Goal: Task Accomplishment & Management: Complete application form

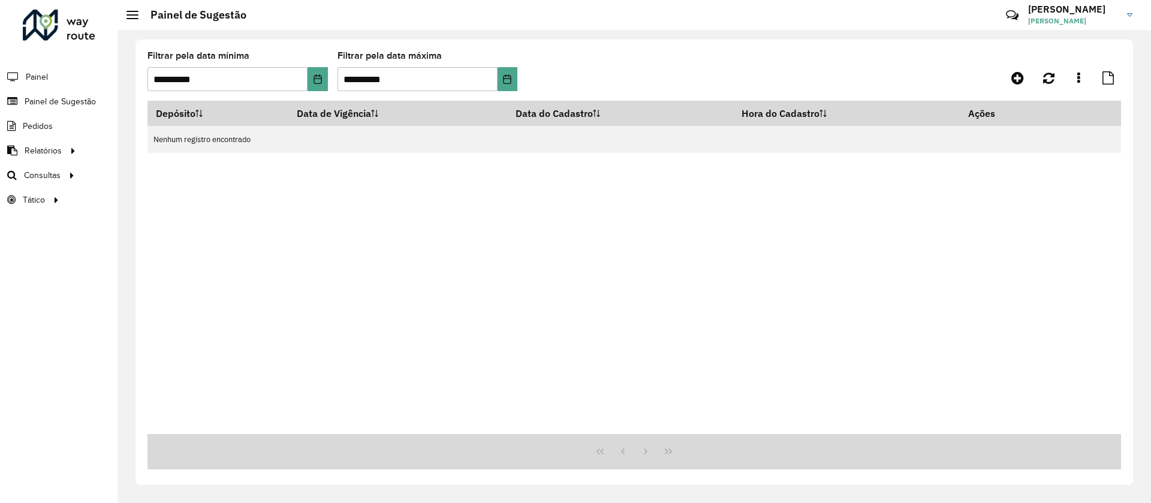
click at [367, 194] on div "Depósito Data de Vigência Data do Cadastro Hora do Cadastro Ações Nenhum regist…" at bounding box center [634, 267] width 974 height 333
click at [130, 7] on hb-header "Painel de Sugestão Críticas? Dúvidas? Elogios? Sugestões? Entre em contato cono…" at bounding box center [635, 15] width 1034 height 30
click at [123, 13] on hb-header "Painel de Sugestão Críticas? Dúvidas? Elogios? Sugestões? Entre em contato cono…" at bounding box center [635, 15] width 1034 height 30
click at [131, 17] on div at bounding box center [132, 15] width 12 height 8
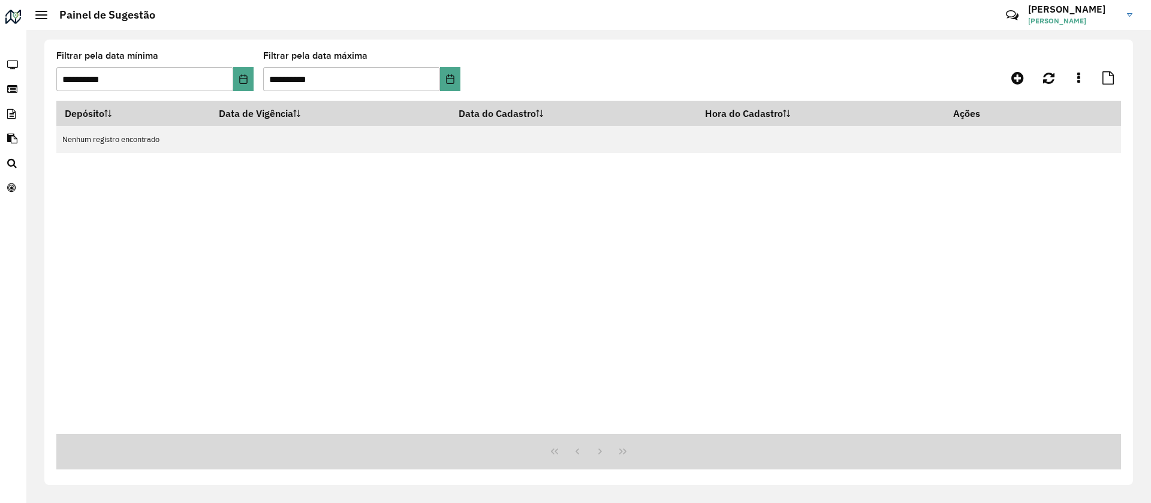
click at [43, 16] on div at bounding box center [41, 15] width 12 height 8
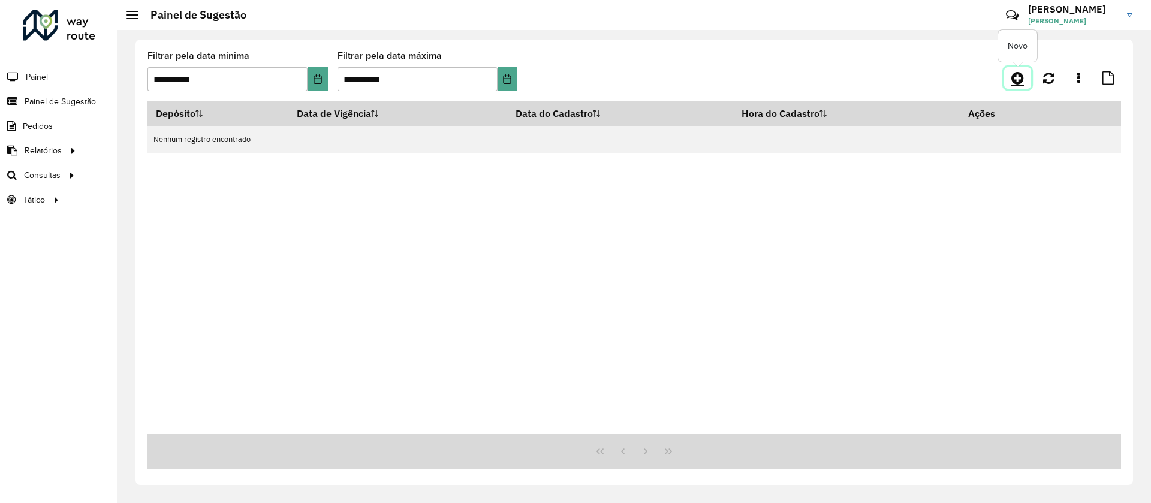
click at [1018, 76] on icon at bounding box center [1017, 78] width 13 height 14
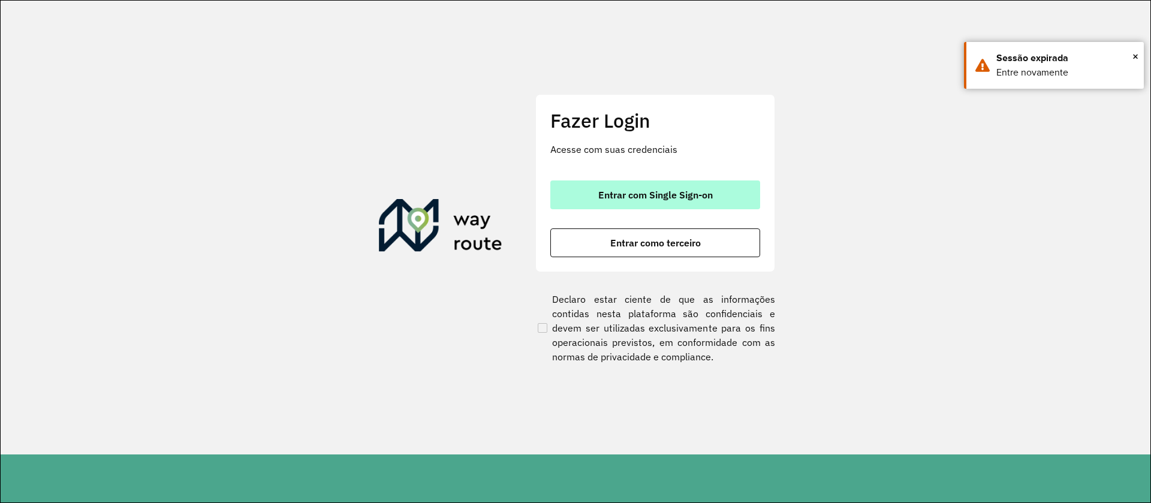
click at [659, 195] on span "Entrar com Single Sign-on" at bounding box center [655, 195] width 115 height 10
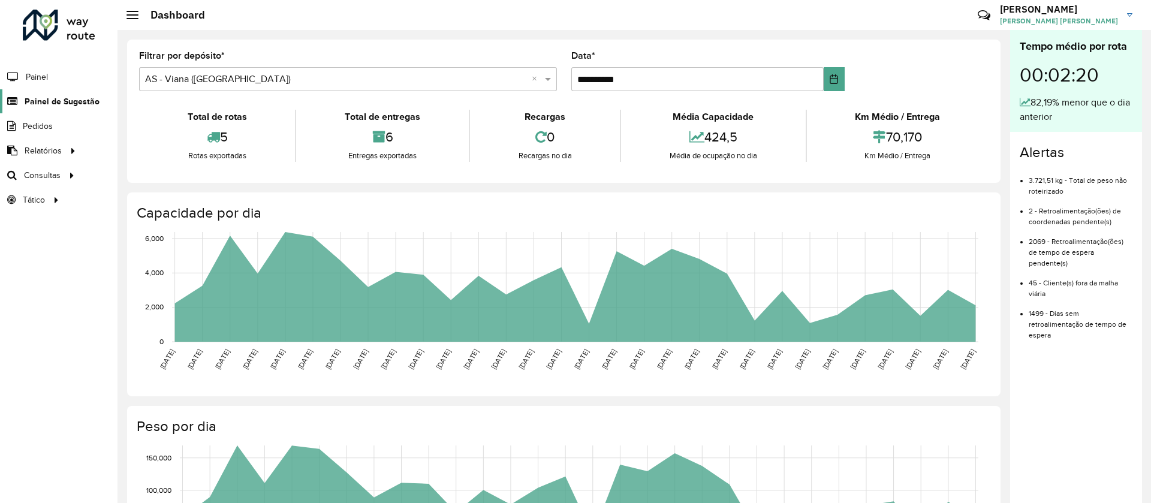
click at [11, 100] on icon at bounding box center [11, 102] width 22 height 10
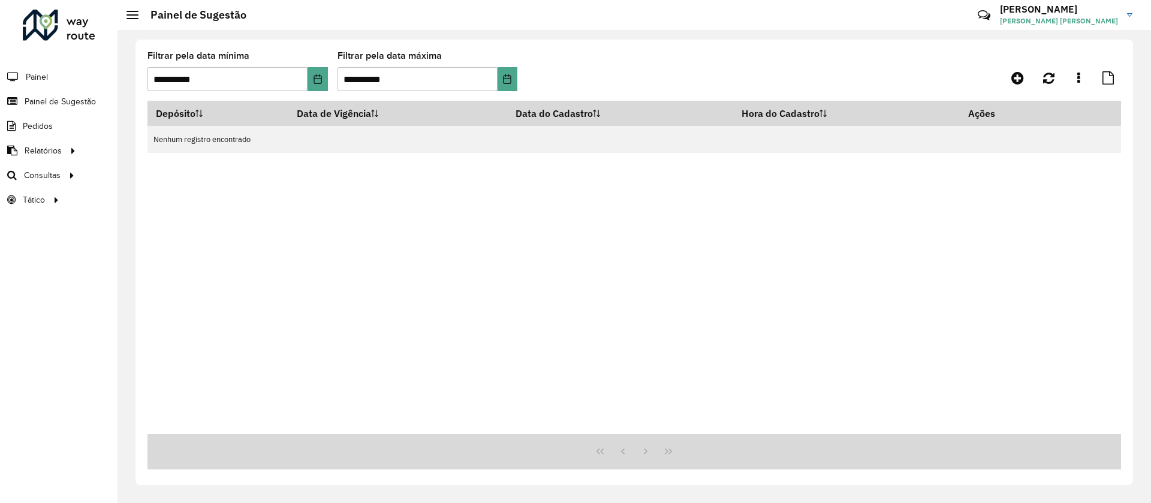
drag, startPoint x: 881, startPoint y: 14, endPoint x: 857, endPoint y: 7, distance: 24.6
click at [858, 6] on div "Críticas? Dúvidas? Elogios? Sugestões? Entre em contato conosco!" at bounding box center [897, 20] width 125 height 32
drag, startPoint x: 855, startPoint y: 44, endPoint x: 855, endPoint y: 32, distance: 11.4
click at [856, 44] on div "**********" at bounding box center [634, 262] width 998 height 445
drag, startPoint x: 847, startPoint y: 12, endPoint x: 967, endPoint y: 19, distance: 120.1
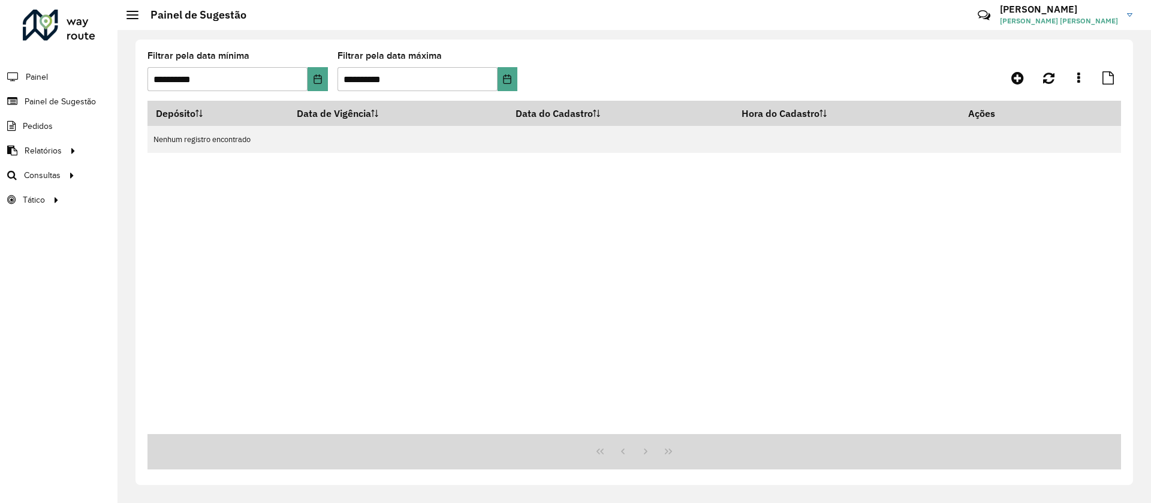
click at [964, 19] on div "Críticas? Dúvidas? Elogios? Sugestões? Entre em contato conosco!" at bounding box center [897, 19] width 134 height 41
click at [895, 55] on div "**********" at bounding box center [634, 76] width 974 height 49
